Goal: Transaction & Acquisition: Subscribe to service/newsletter

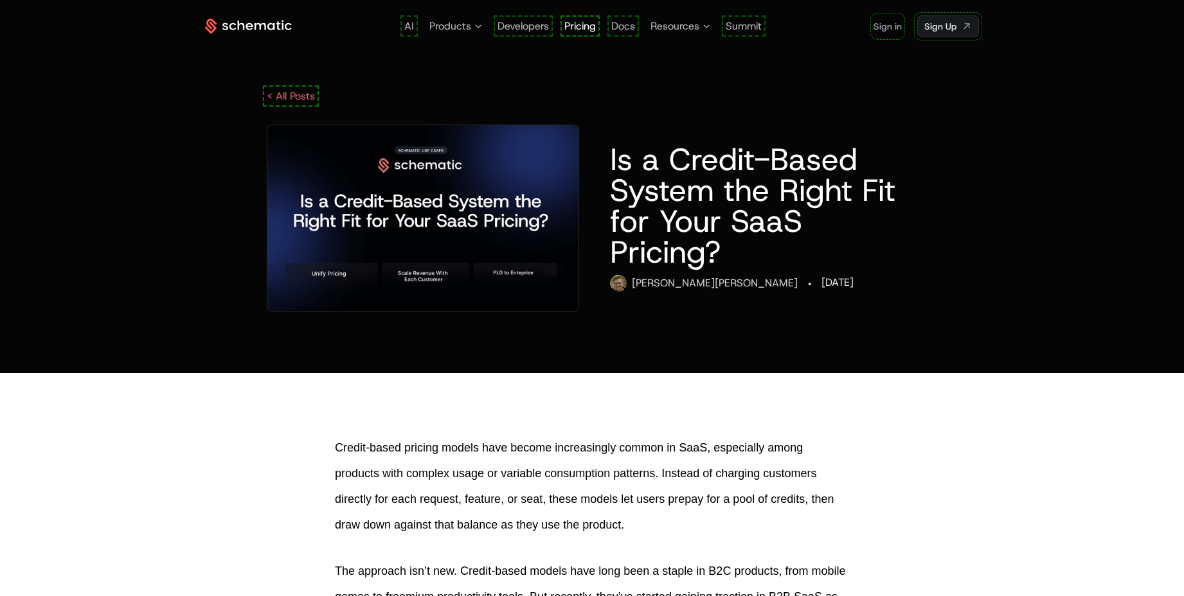
click at [584, 24] on span "Pricing" at bounding box center [579, 25] width 31 height 13
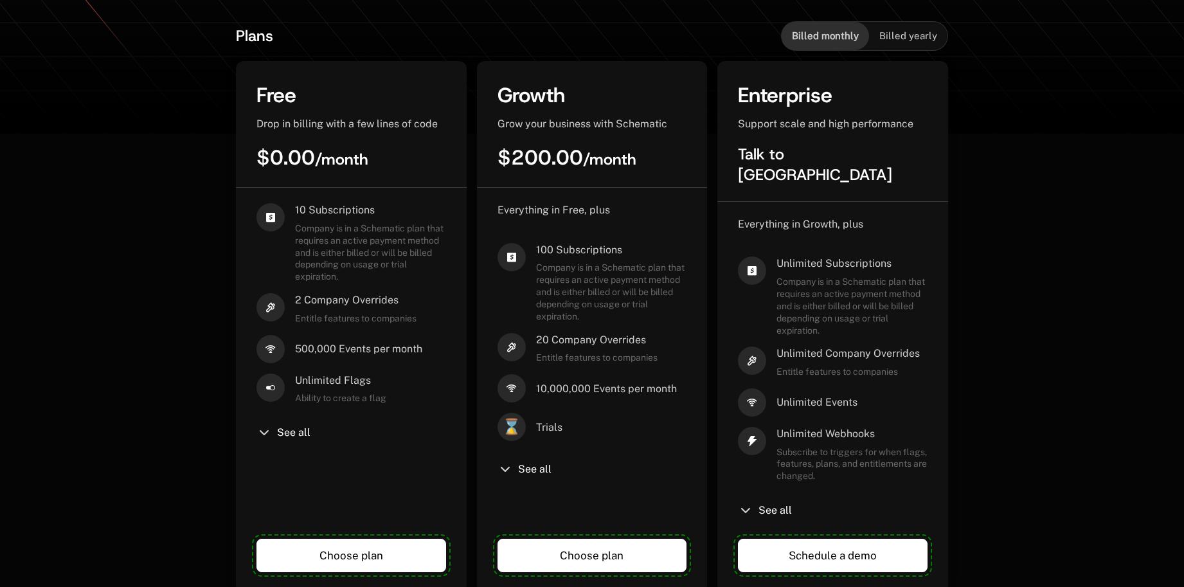
scroll to position [258, 0]
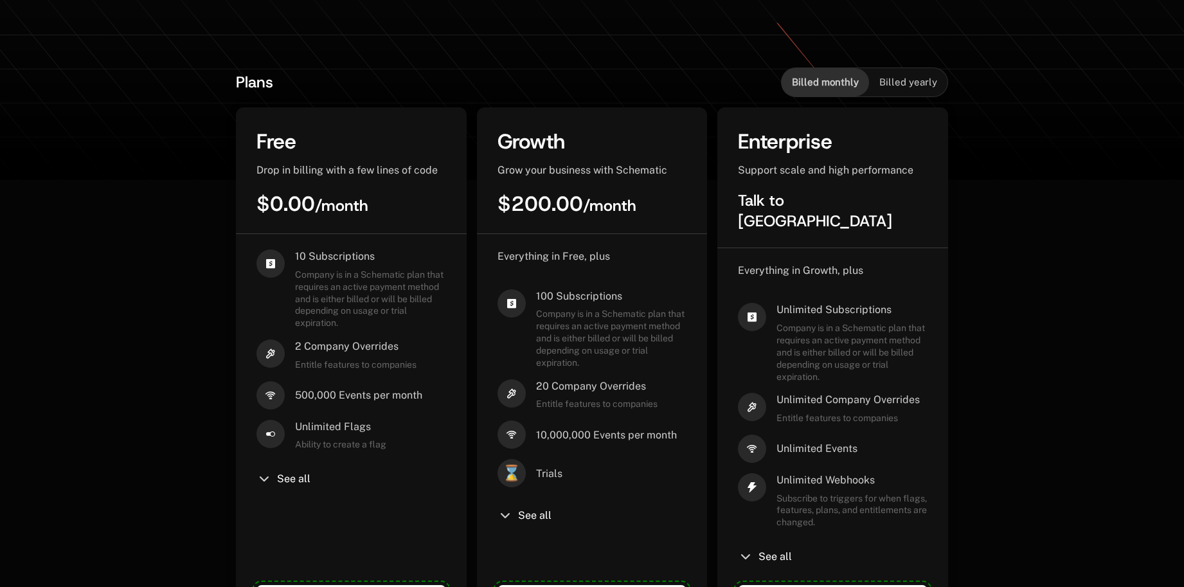
click at [888, 84] on span "Billed yearly" at bounding box center [908, 82] width 58 height 13
click at [837, 88] on span "Billed monthly" at bounding box center [825, 82] width 67 height 13
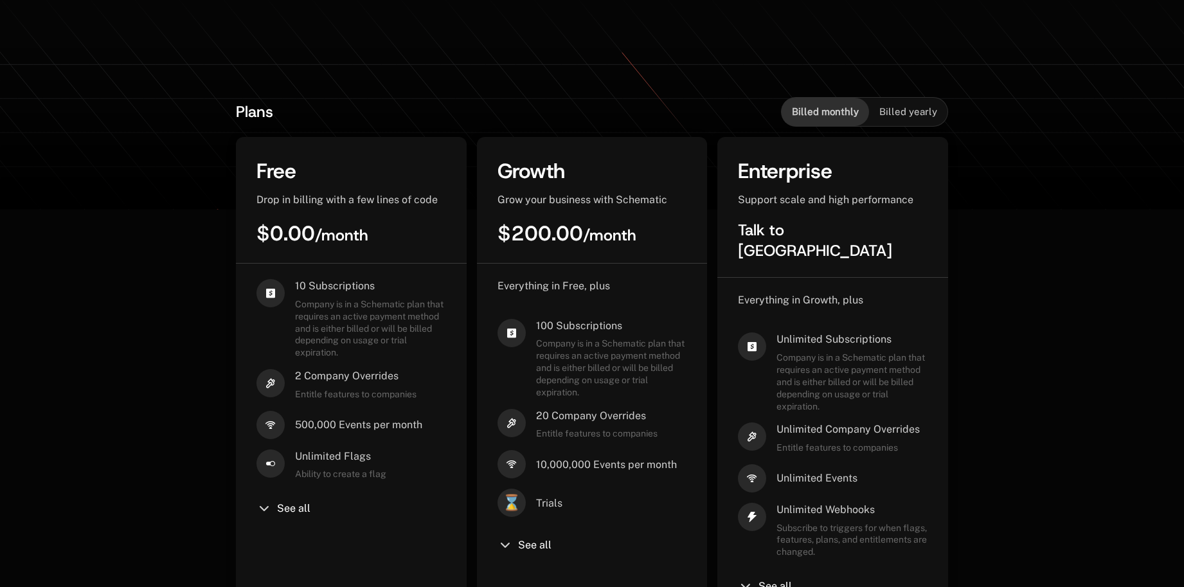
scroll to position [0, 0]
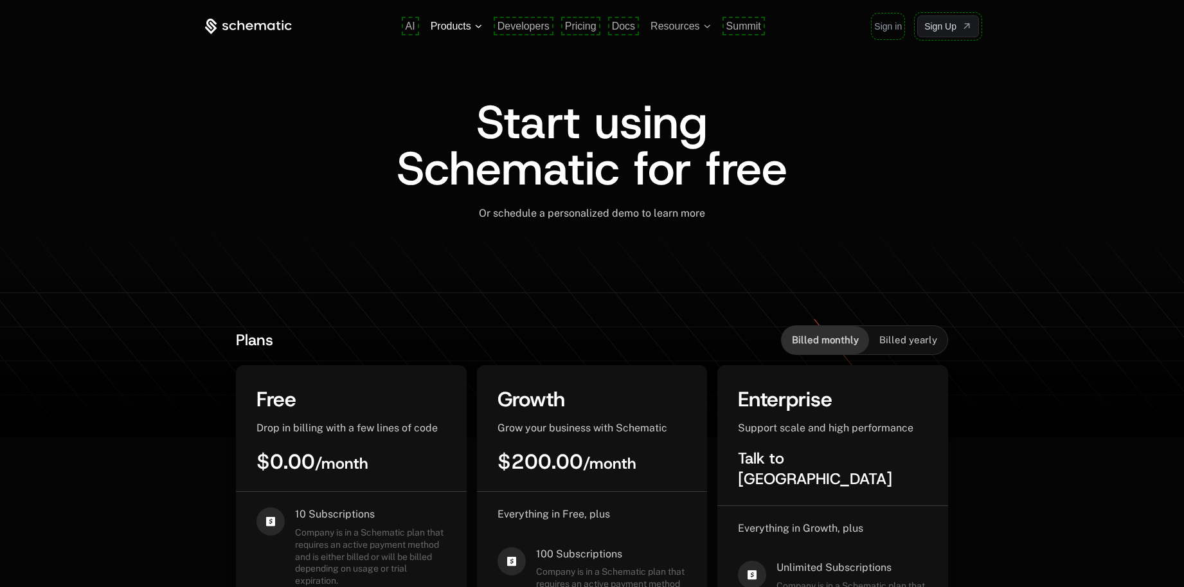
click at [467, 26] on span "Products" at bounding box center [451, 27] width 40 height 12
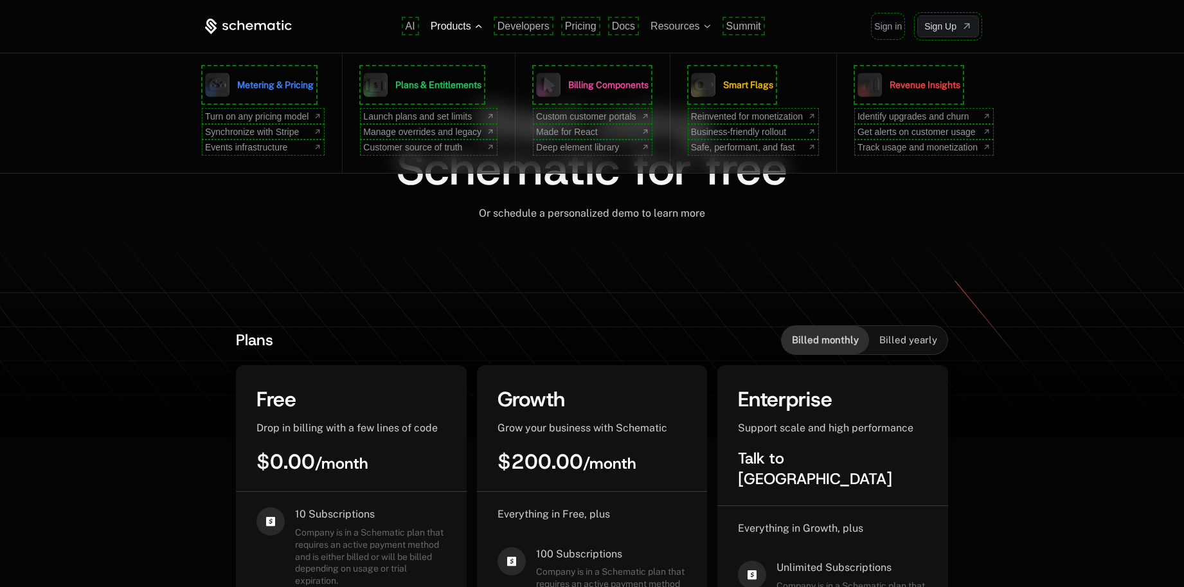
click at [460, 26] on span "Products" at bounding box center [451, 27] width 40 height 12
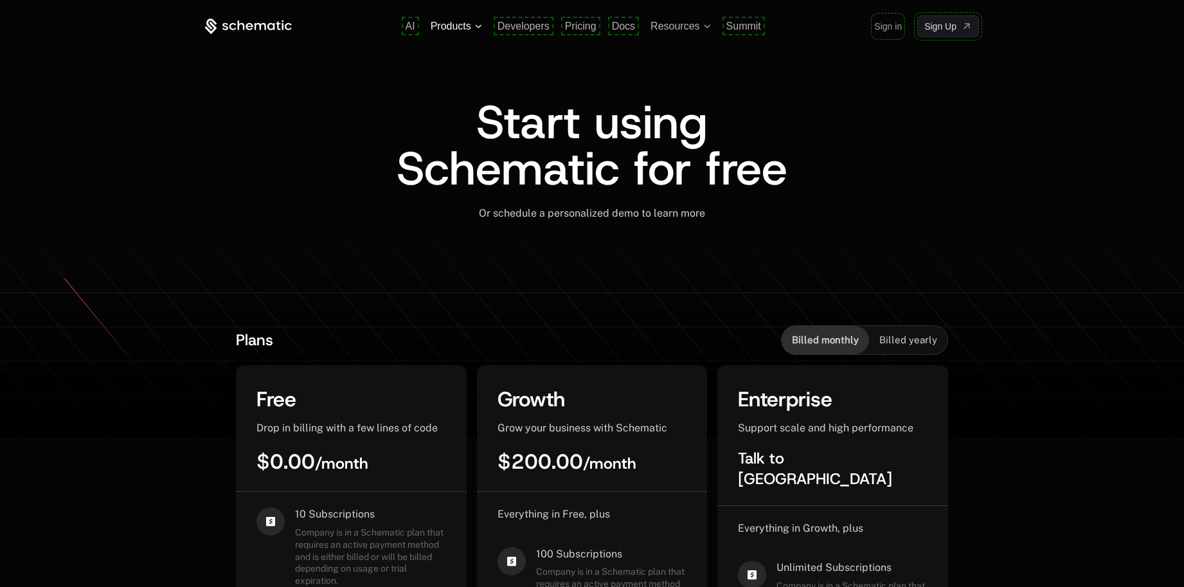
click at [433, 26] on span "Products" at bounding box center [451, 27] width 40 height 12
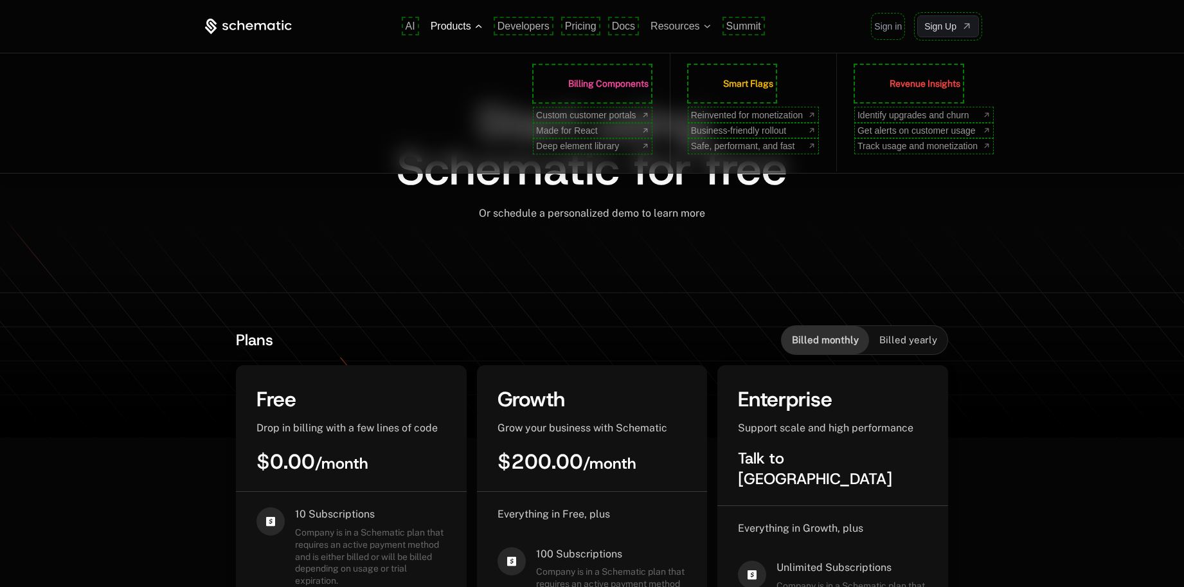
click at [433, 26] on span "Products" at bounding box center [451, 27] width 40 height 12
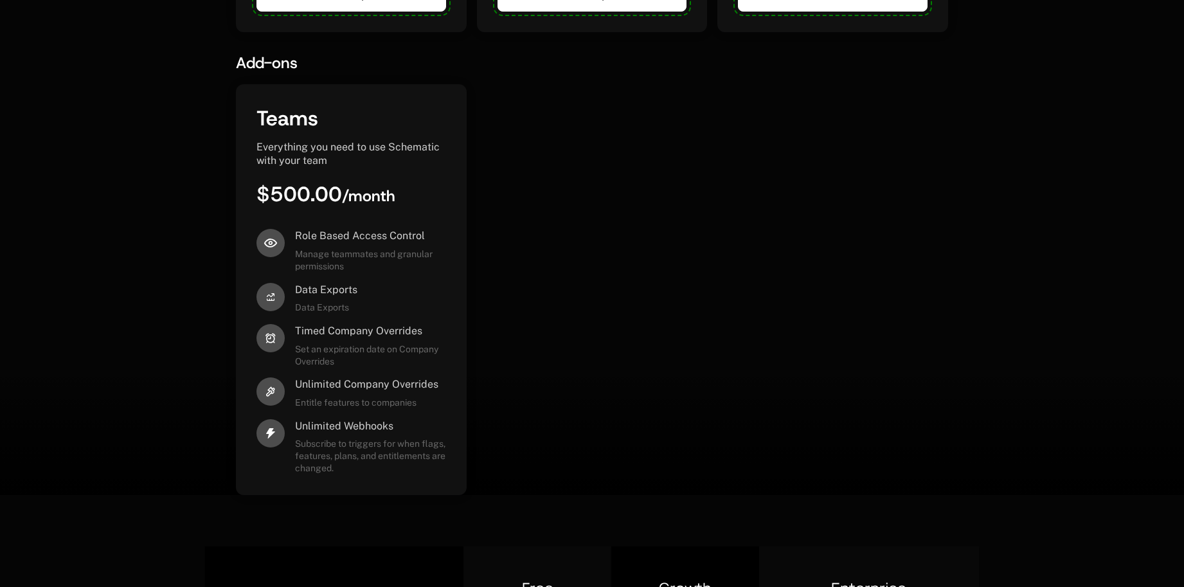
scroll to position [870, 0]
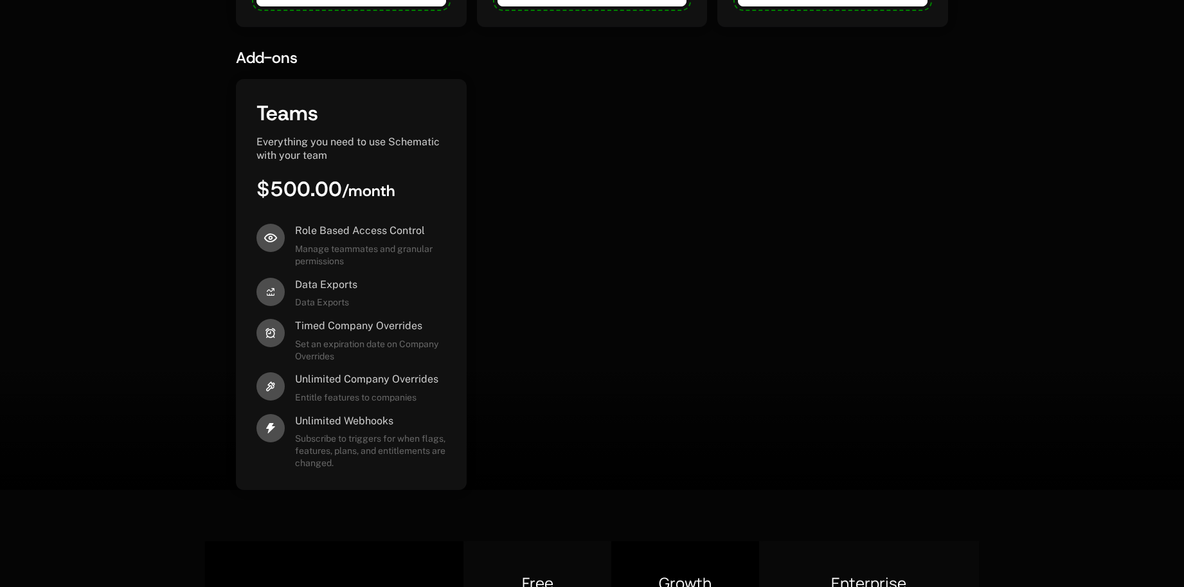
click at [561, 233] on div "Teams Everything you need to use Schematic with your team $500.00 / month Role …" at bounding box center [592, 284] width 712 height 411
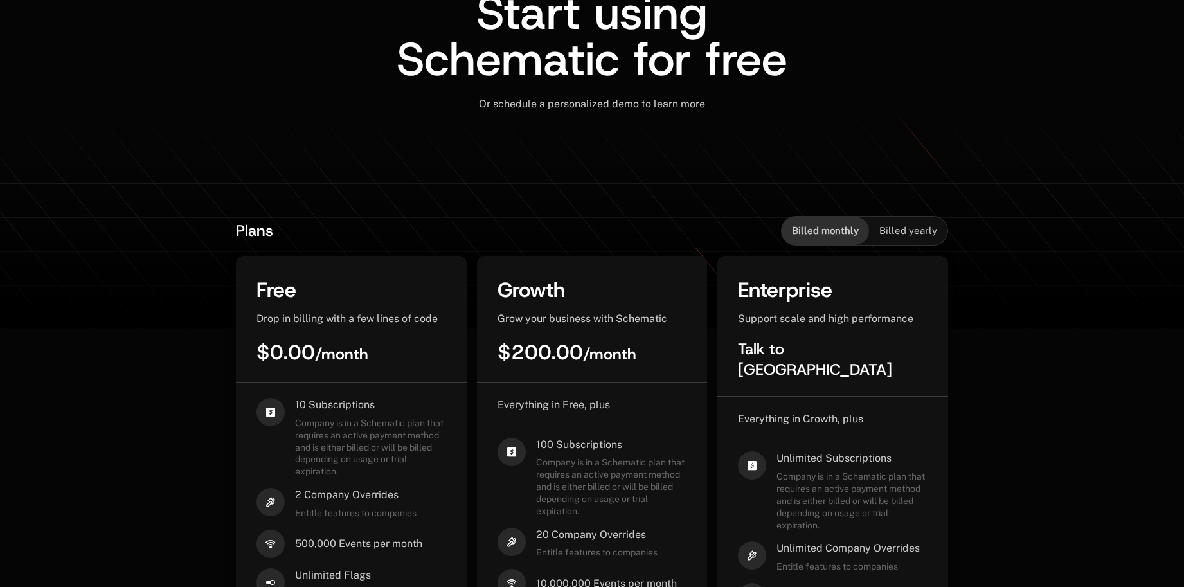
scroll to position [0, 0]
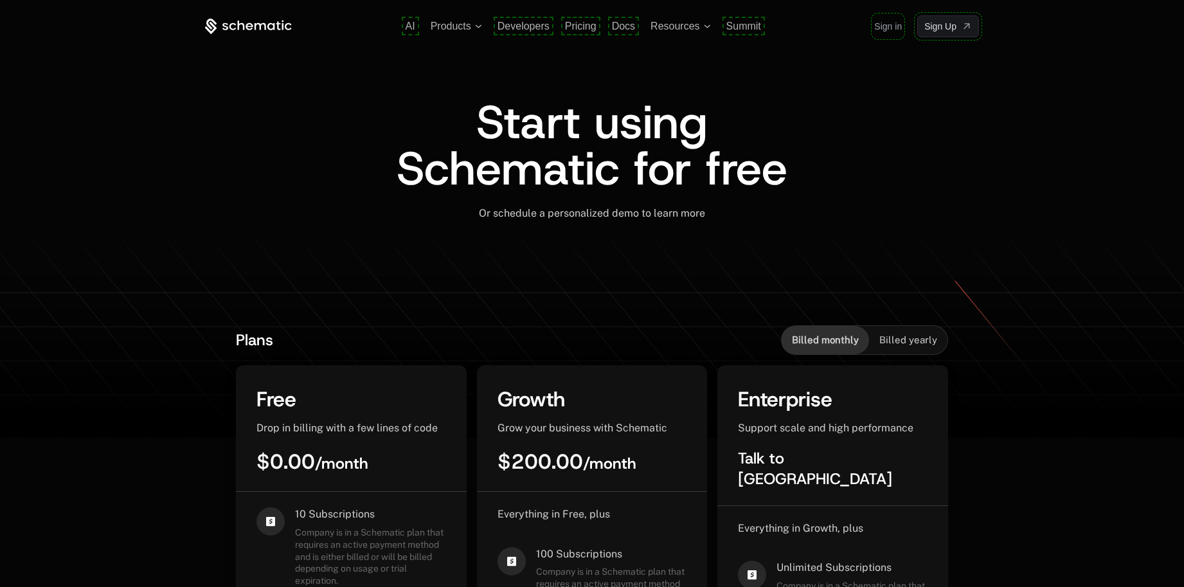
click at [954, 219] on div "Or schedule a personalized demo to learn more ﻿" at bounding box center [592, 213] width 774 height 13
click at [928, 330] on div "Billed yearly" at bounding box center [908, 340] width 78 height 28
click at [842, 335] on span "Billed monthly" at bounding box center [825, 340] width 67 height 13
click at [672, 24] on span "Resources" at bounding box center [674, 27] width 49 height 12
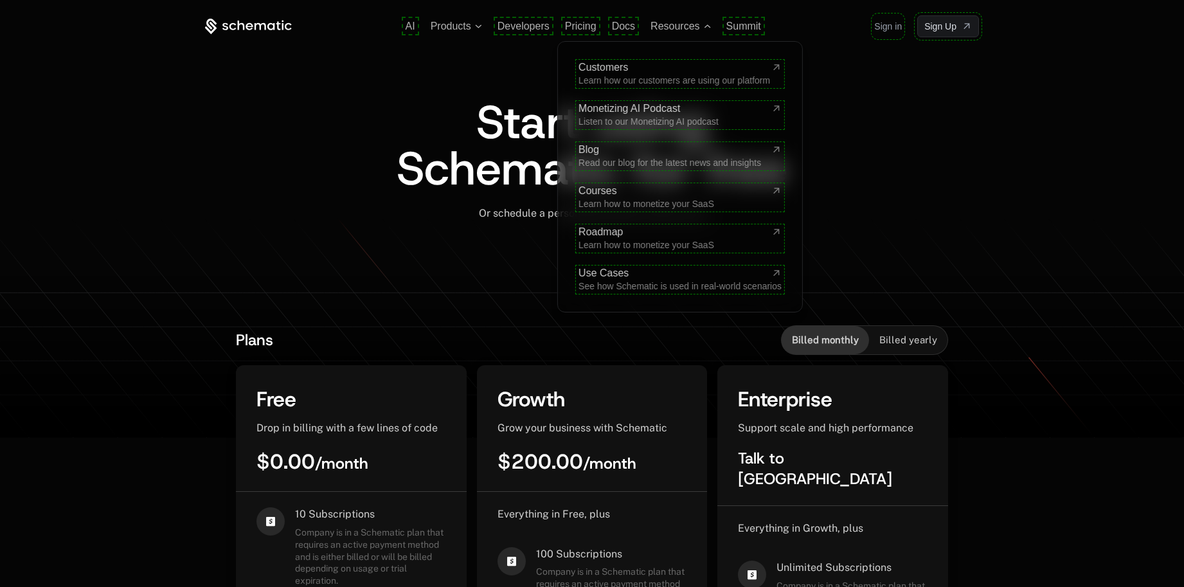
click at [453, 200] on div "Start using Schematic for free" at bounding box center [592, 153] width 774 height 108
click at [506, 185] on span "Start using Schematic for free" at bounding box center [592, 145] width 391 height 108
click at [711, 27] on ul "AI Products Developers Pricing Docs Resources Customers Learn how our customers…" at bounding box center [583, 27] width 355 height 12
click at [701, 26] on span "Resources" at bounding box center [680, 27] width 60 height 12
